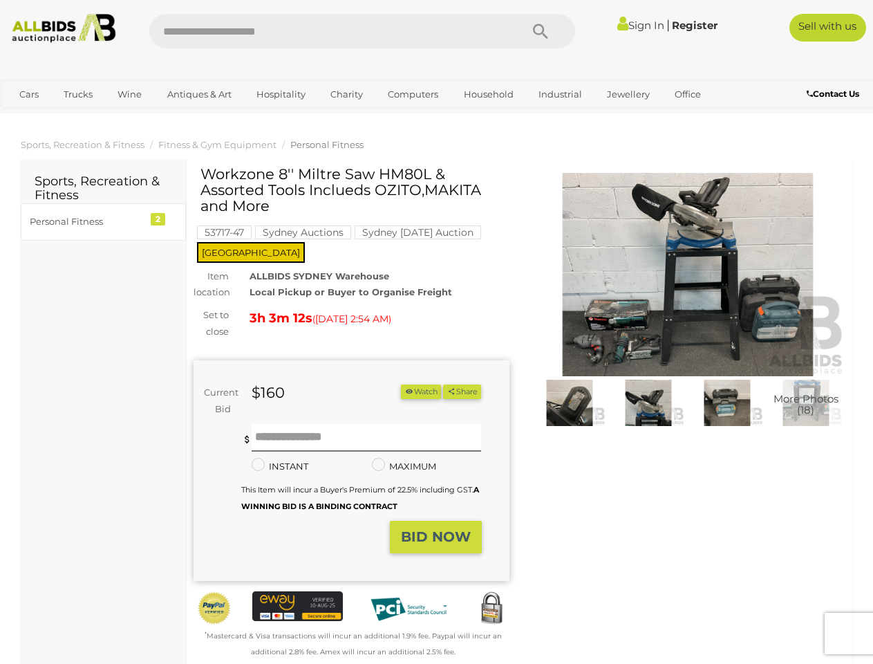
click at [436, 329] on div "3h 3m 12s ( [DATE] 2:54 AM )" at bounding box center [379, 318] width 259 height 22
click at [541, 31] on icon "Search" at bounding box center [540, 31] width 15 height 21
click at [29, 94] on link "Cars" at bounding box center [28, 94] width 37 height 23
click at [78, 94] on link "Trucks" at bounding box center [78, 94] width 47 height 23
click at [129, 94] on link "Wine" at bounding box center [130, 94] width 42 height 23
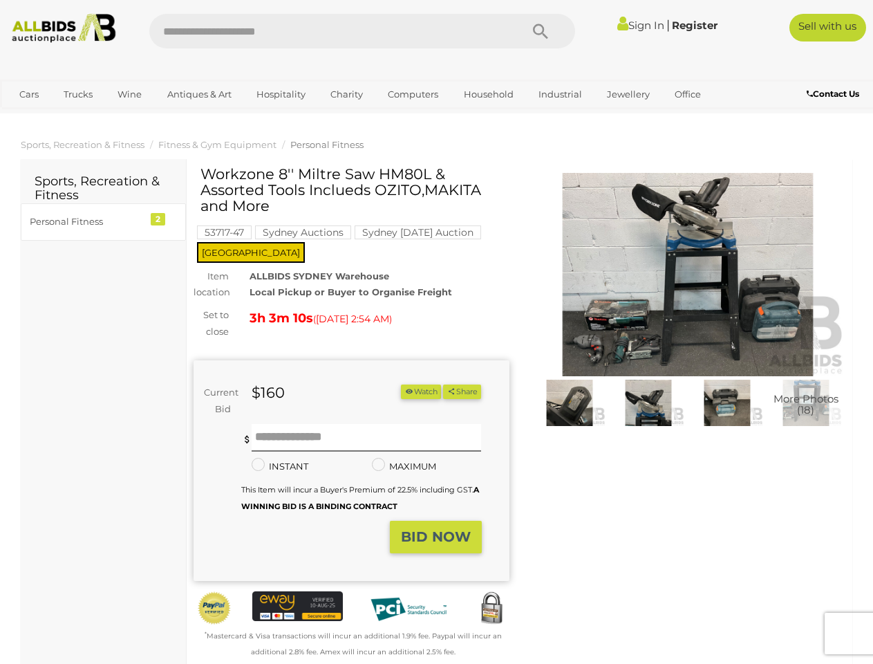
click at [198, 94] on link "Antiques & Art" at bounding box center [199, 94] width 82 height 23
click at [280, 94] on link "Hospitality" at bounding box center [281, 94] width 67 height 23
click at [346, 94] on link "Charity" at bounding box center [347, 94] width 50 height 23
click at [411, 94] on link "Computers" at bounding box center [413, 94] width 68 height 23
click at [487, 94] on link "Household" at bounding box center [489, 94] width 68 height 23
